Goal: Task Accomplishment & Management: Manage account settings

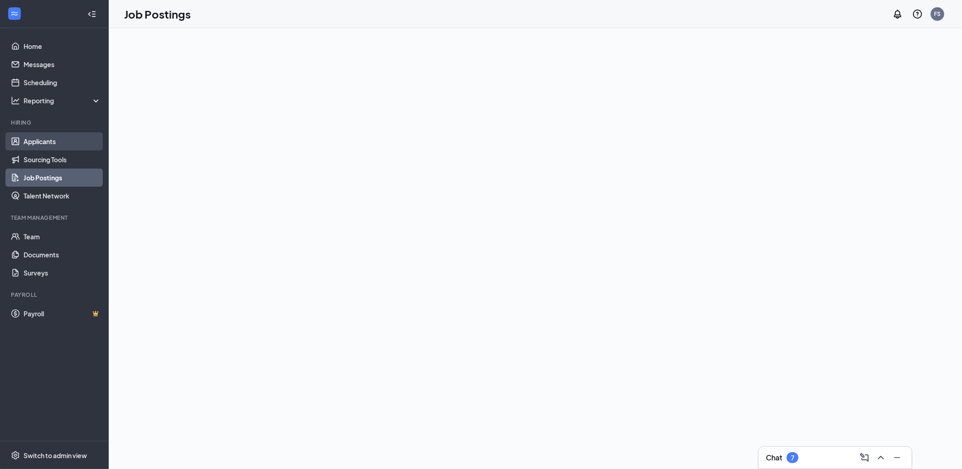
click at [37, 139] on link "Applicants" at bounding box center [62, 141] width 77 height 18
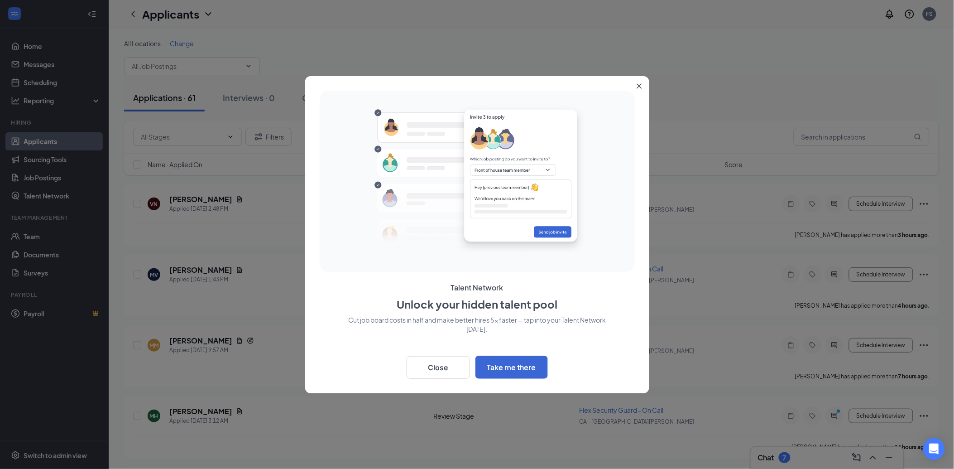
click at [630, 84] on div "Talent Network Unlock your hidden talent pool Cut job board costs in half and m…" at bounding box center [477, 234] width 344 height 317
click at [639, 82] on button "Close" at bounding box center [641, 84] width 16 height 16
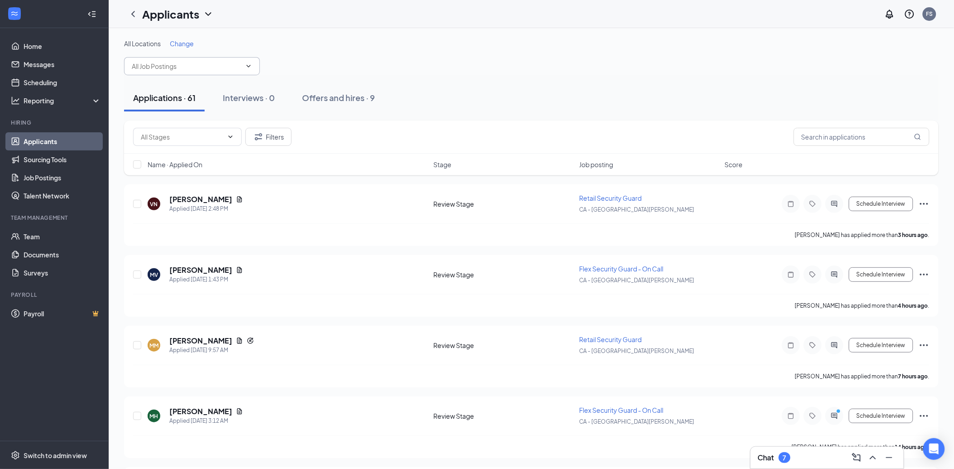
click at [244, 68] on span at bounding box center [247, 66] width 9 height 7
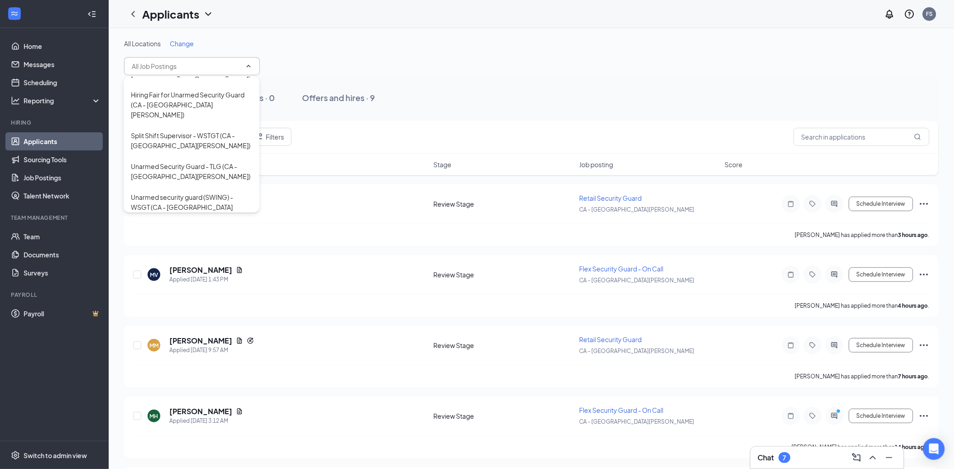
scroll to position [82, 0]
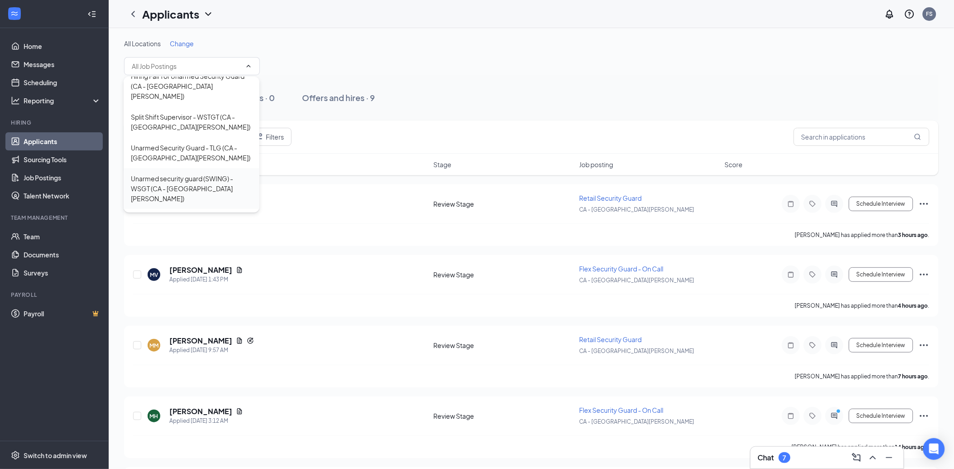
click at [206, 173] on div "Unarmed security guard (SWING) - WSGT (CA - [GEOGRAPHIC_DATA][PERSON_NAME])" at bounding box center [191, 188] width 121 height 30
type input "Unarmed security guard (SWING) - WSGT (CA - [GEOGRAPHIC_DATA][PERSON_NAME])"
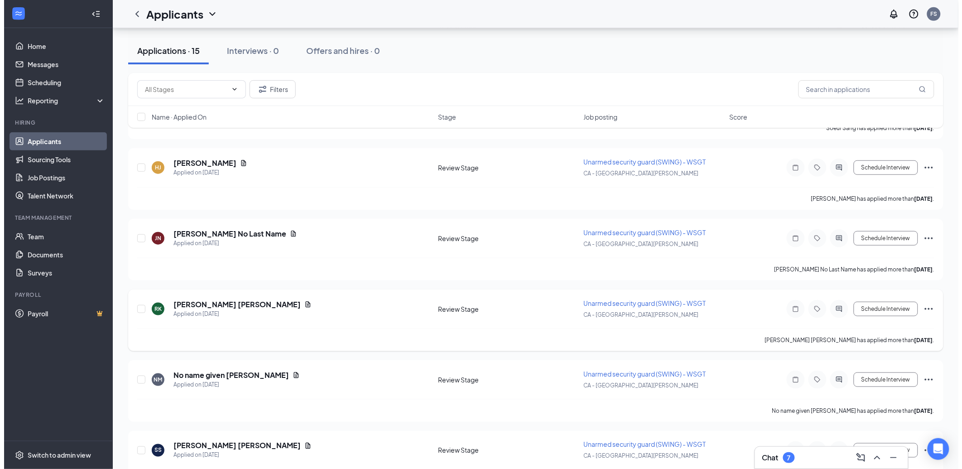
scroll to position [201, 0]
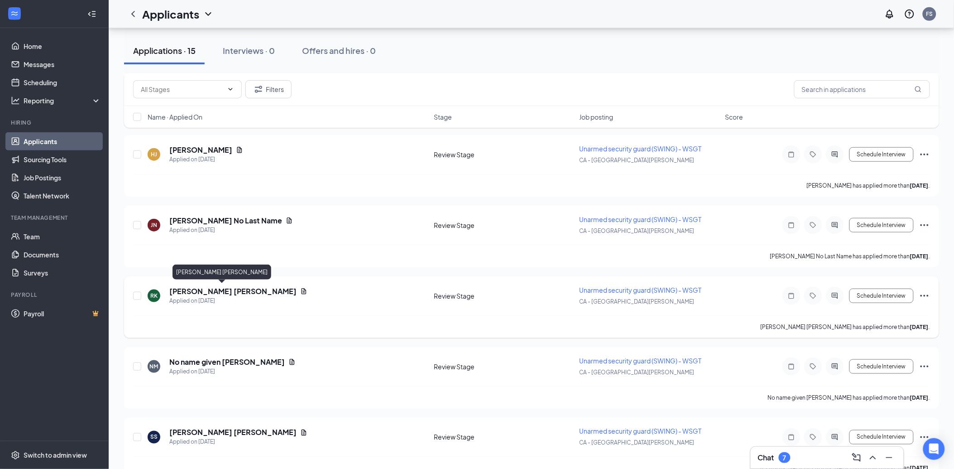
click at [196, 291] on h5 "[PERSON_NAME] [PERSON_NAME]" at bounding box center [232, 291] width 127 height 10
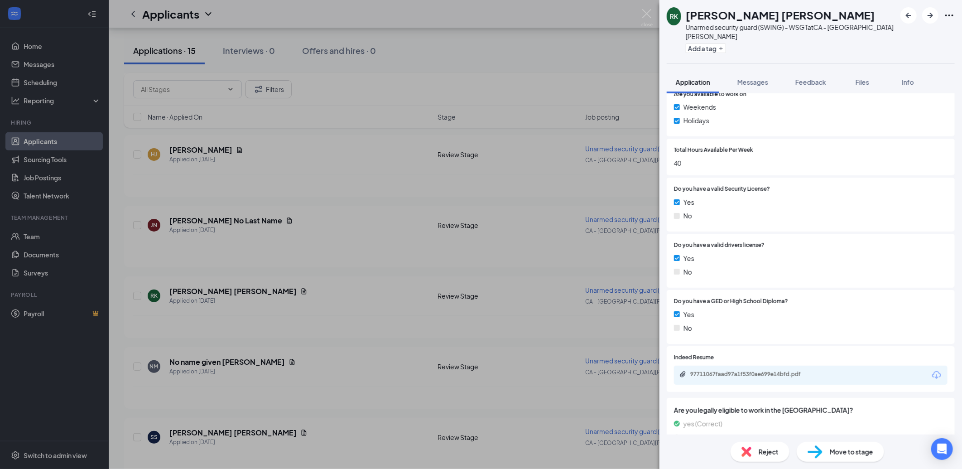
scroll to position [388, 0]
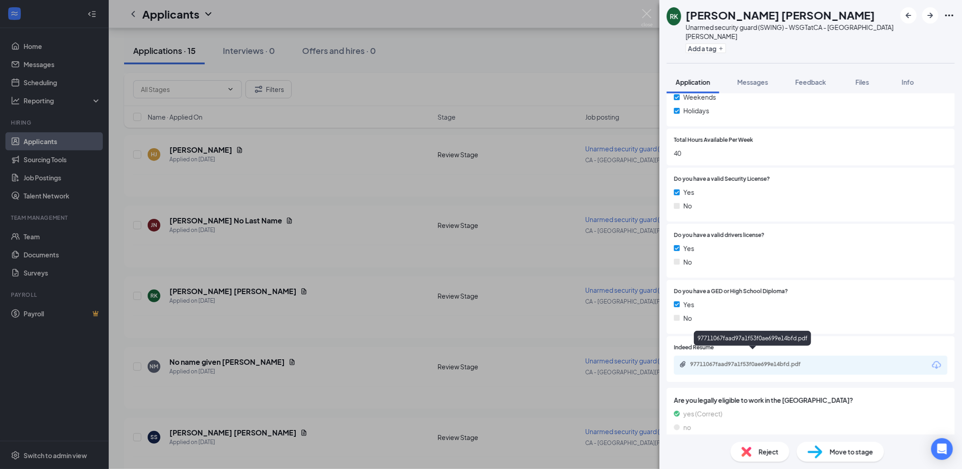
click at [729, 361] on div "97711067faad97a1f53f0ae699e14bfd.pdf" at bounding box center [753, 364] width 127 height 7
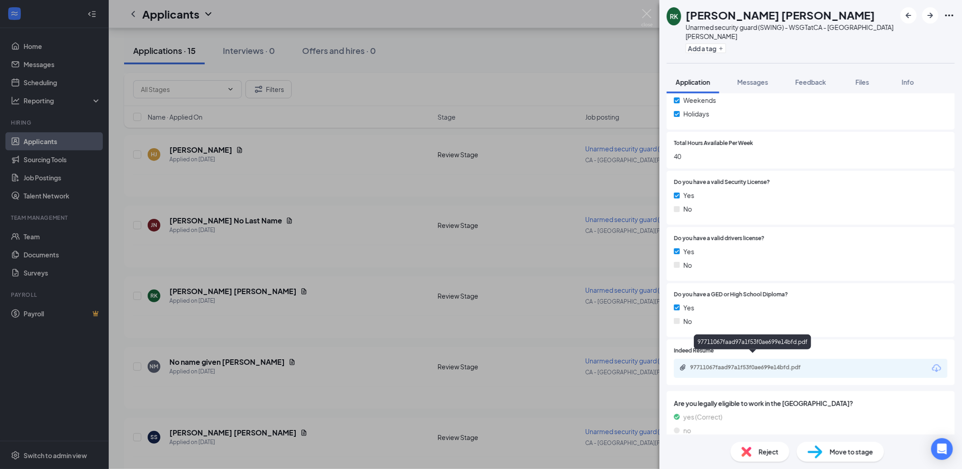
click at [773, 364] on div "97711067faad97a1f53f0ae699e14bfd.pdf" at bounding box center [753, 367] width 127 height 7
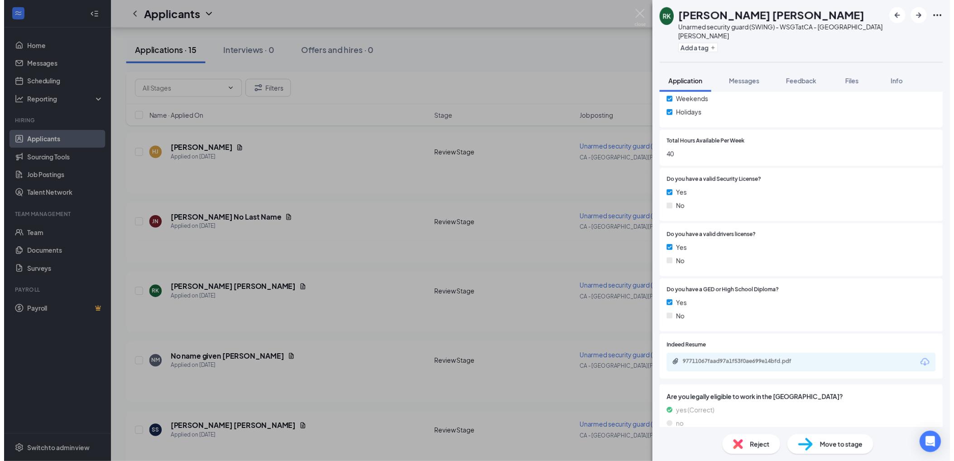
scroll to position [388, 0]
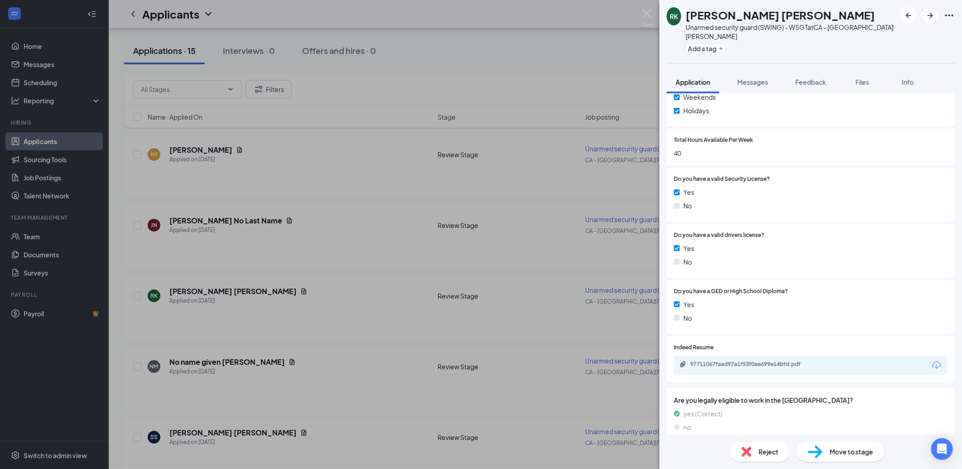
click at [299, 198] on div "RK [PERSON_NAME] [PERSON_NAME] Unarmed security guard (SWING) - WSGT at CA - [G…" at bounding box center [481, 234] width 962 height 469
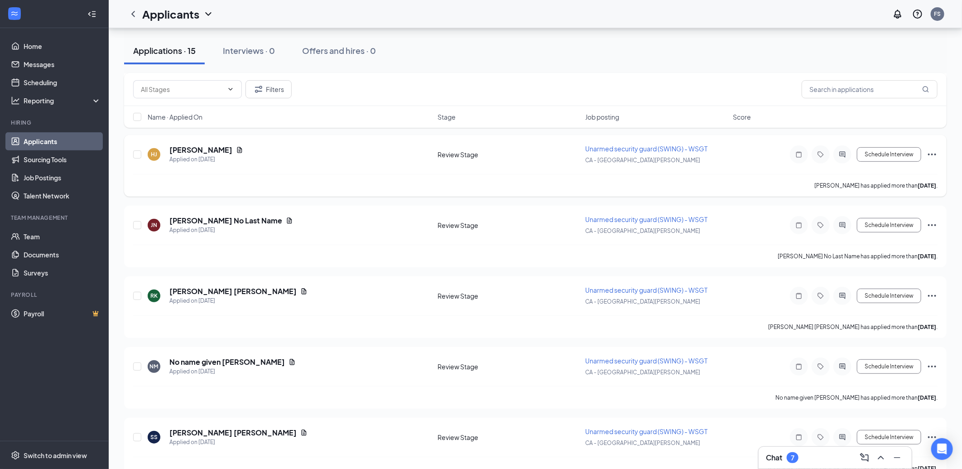
click at [300, 192] on div "[PERSON_NAME] has applied more than [DATE] ." at bounding box center [535, 185] width 804 height 23
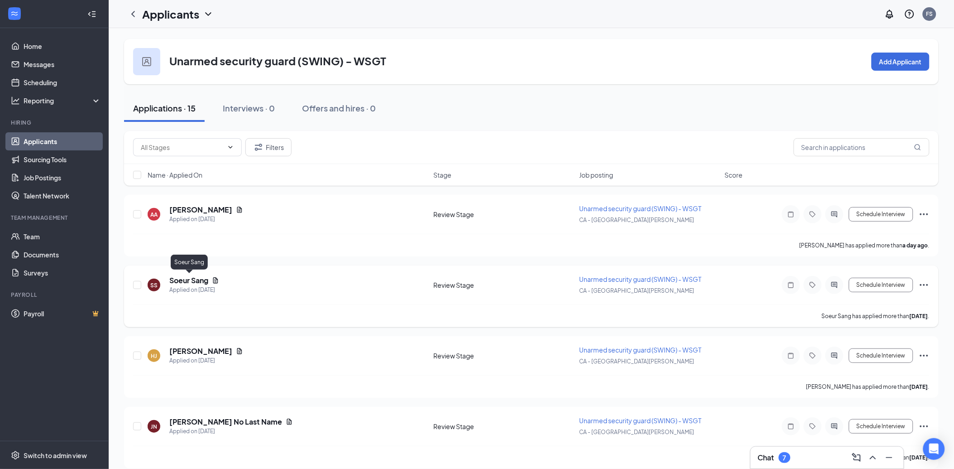
click at [191, 279] on h5 "Soeur Sang" at bounding box center [188, 280] width 39 height 10
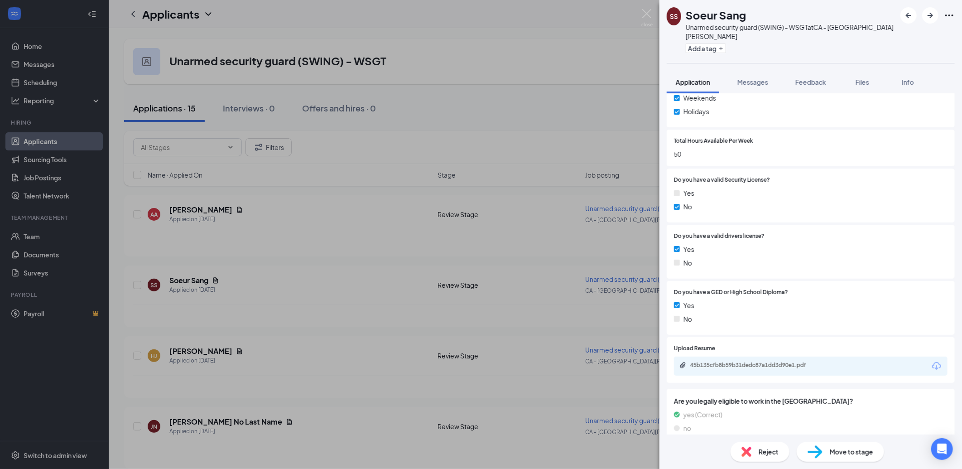
scroll to position [388, 0]
click at [755, 453] on div "Reject" at bounding box center [760, 452] width 59 height 20
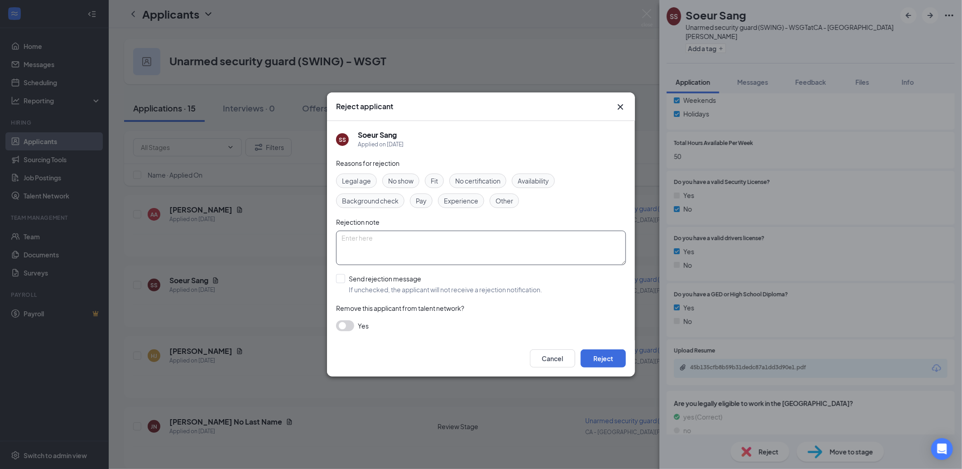
click at [427, 231] on textarea at bounding box center [481, 248] width 290 height 34
type textarea "No guard card"
click at [604, 362] on button "Reject" at bounding box center [603, 358] width 45 height 18
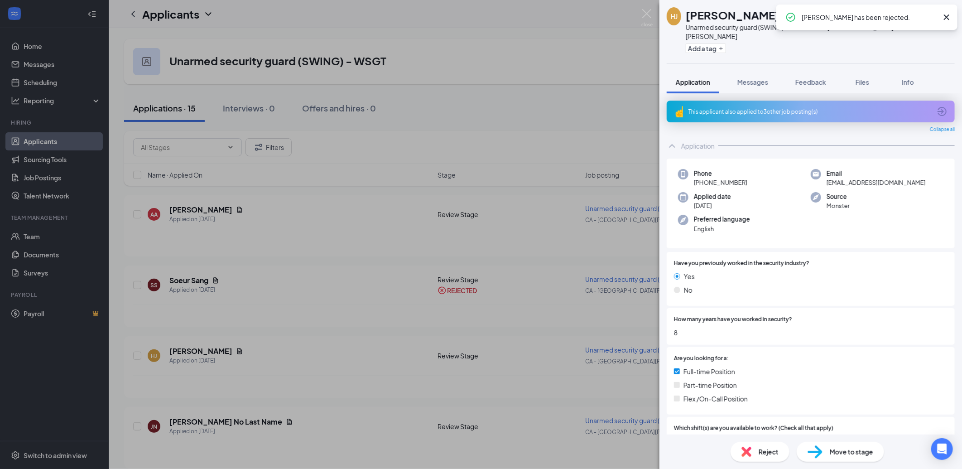
click at [344, 250] on div "HJ [PERSON_NAME] Unarmed security guard (SWING) - WSGT at [GEOGRAPHIC_DATA] - […" at bounding box center [481, 234] width 962 height 469
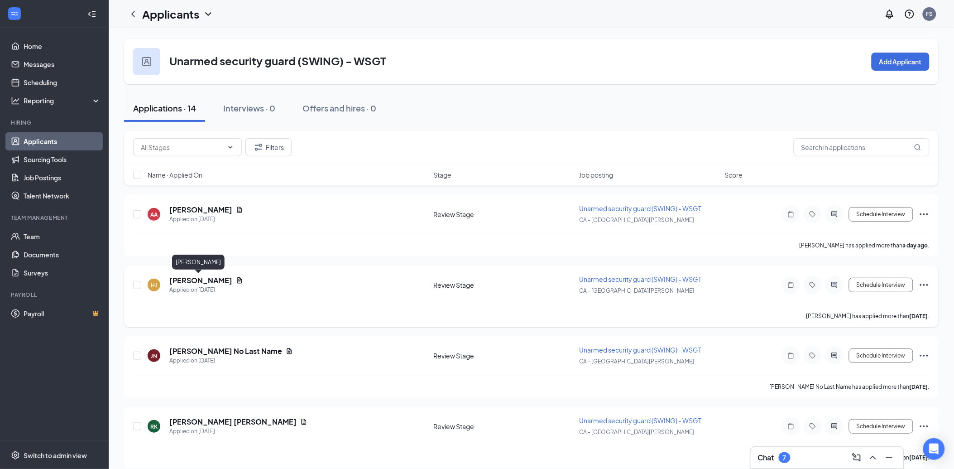
click at [204, 275] on h5 "[PERSON_NAME]" at bounding box center [200, 280] width 63 height 10
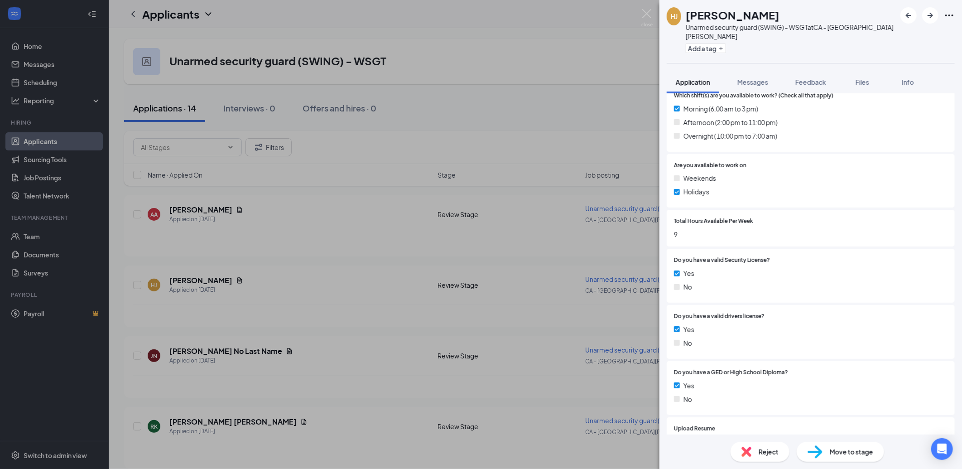
scroll to position [414, 0]
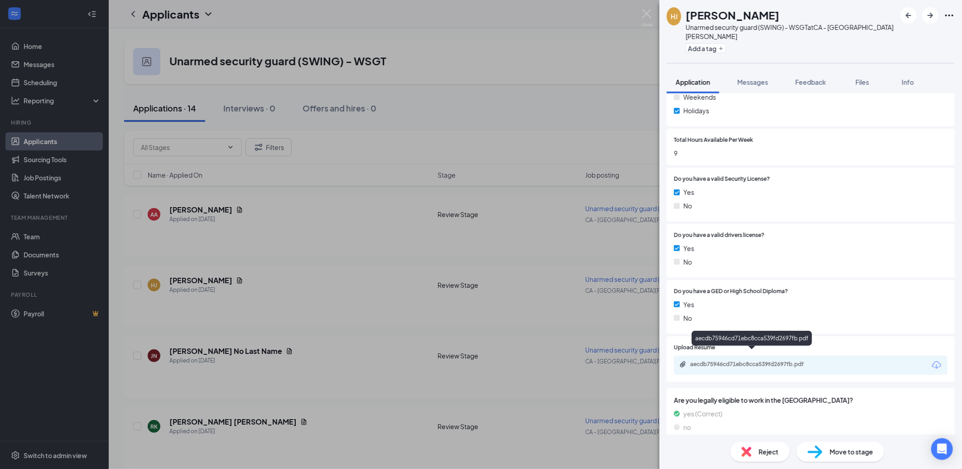
click at [739, 361] on div "aecdb75946cd71ebc8cca539fd2697fb.pdf" at bounding box center [753, 364] width 127 height 7
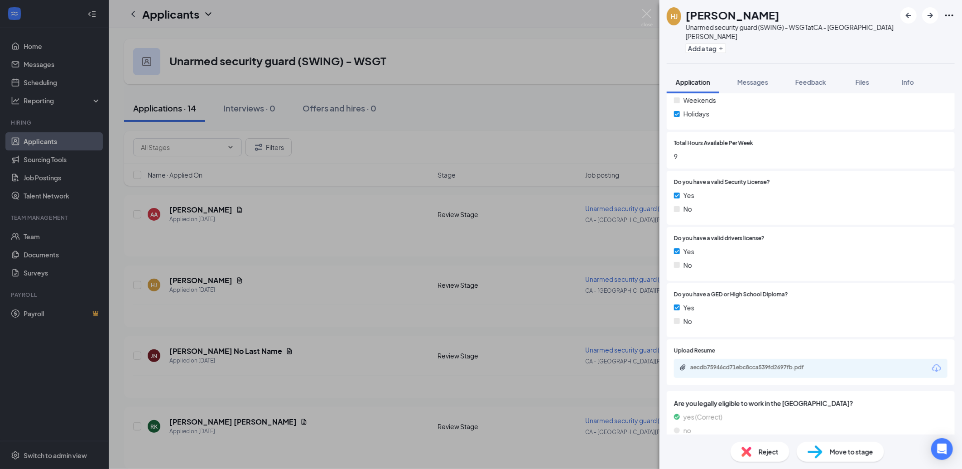
click at [359, 388] on div "HJ [PERSON_NAME] Unarmed security guard (SWING) - WSGT at [GEOGRAPHIC_DATA] - […" at bounding box center [481, 234] width 962 height 469
click at [184, 422] on h5 "[PERSON_NAME] [PERSON_NAME]" at bounding box center [232, 422] width 127 height 10
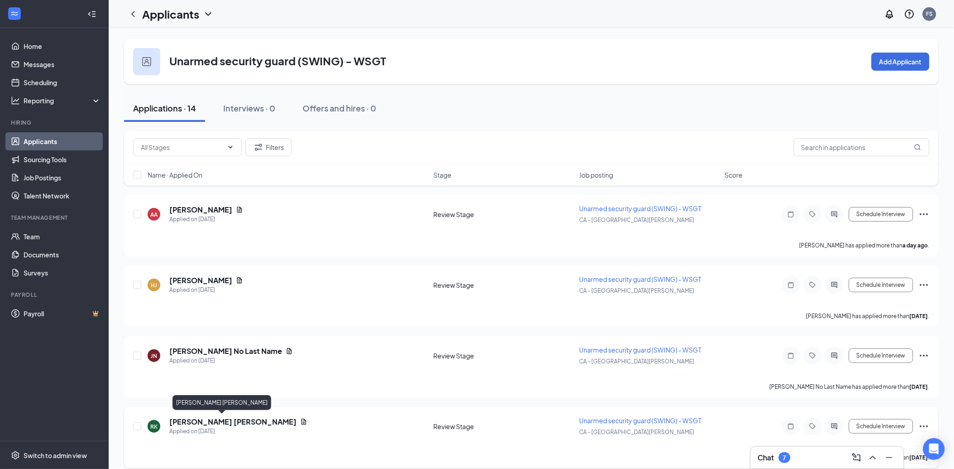
click at [207, 419] on h5 "[PERSON_NAME] [PERSON_NAME]" at bounding box center [232, 422] width 127 height 10
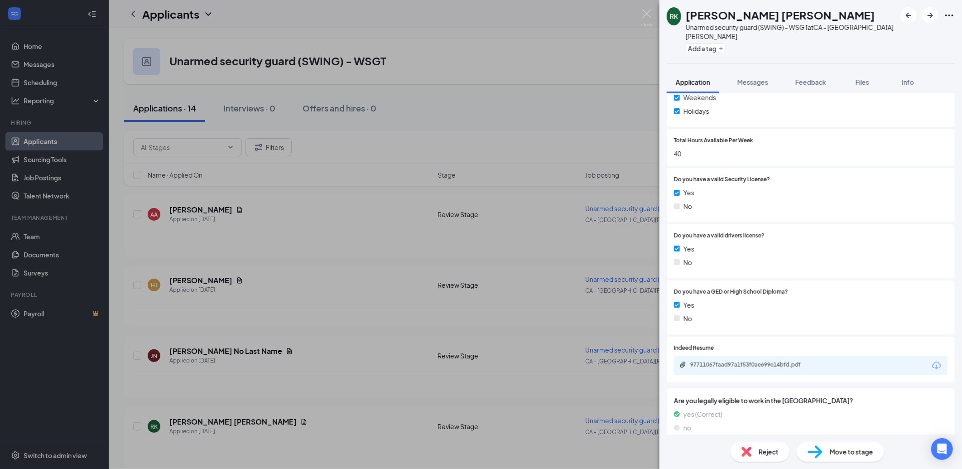
scroll to position [388, 0]
